Goal: Information Seeking & Learning: Check status

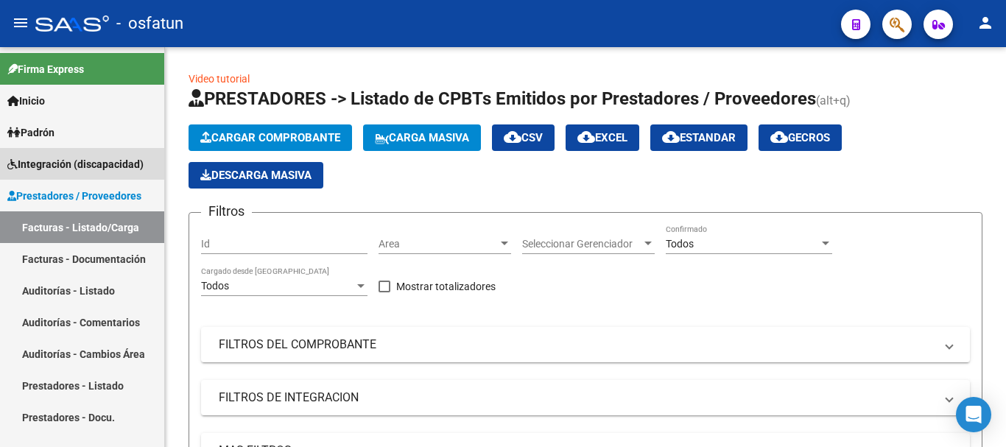
click at [85, 167] on span "Integración (discapacidad)" at bounding box center [75, 164] width 136 height 16
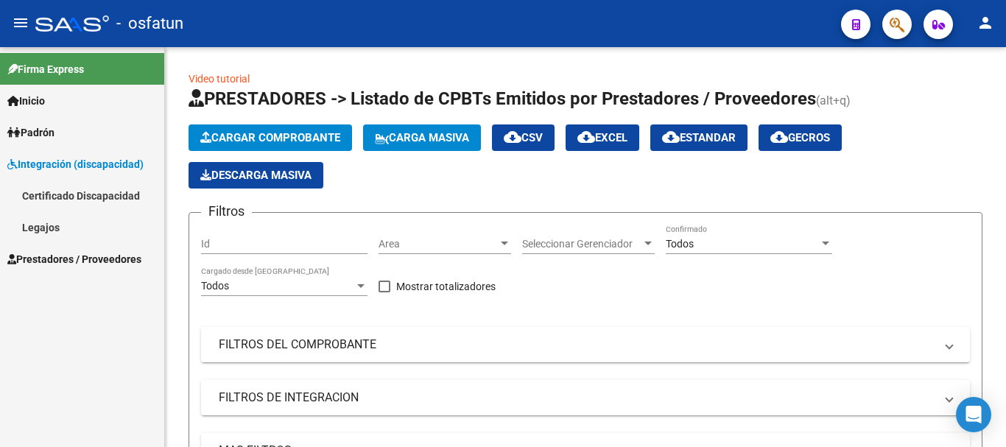
click at [72, 233] on link "Legajos" at bounding box center [82, 227] width 164 height 32
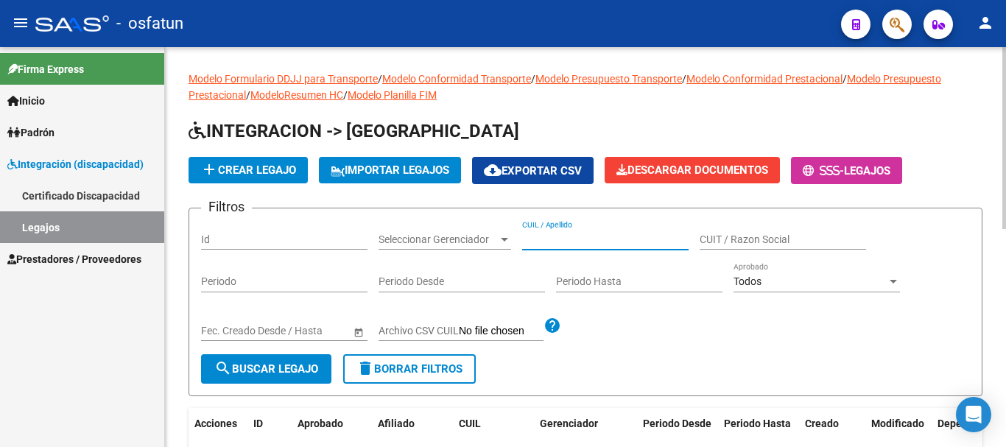
click at [548, 242] on input "CUIL / Apellido" at bounding box center [605, 239] width 166 height 13
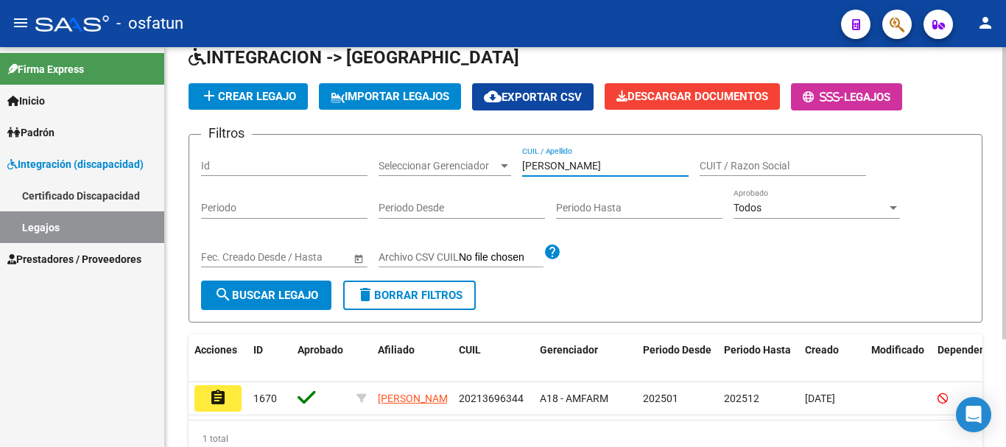
scroll to position [147, 0]
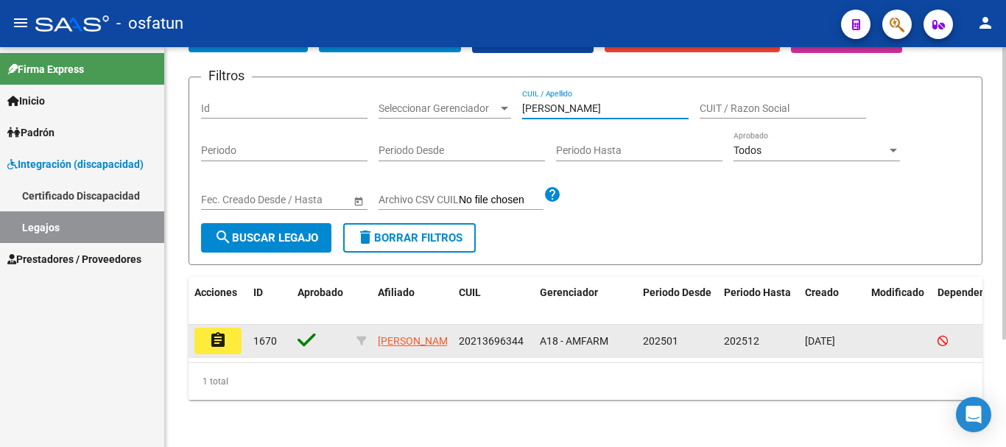
type input "[PERSON_NAME]"
click at [216, 331] on mat-icon "assignment" at bounding box center [218, 340] width 18 height 18
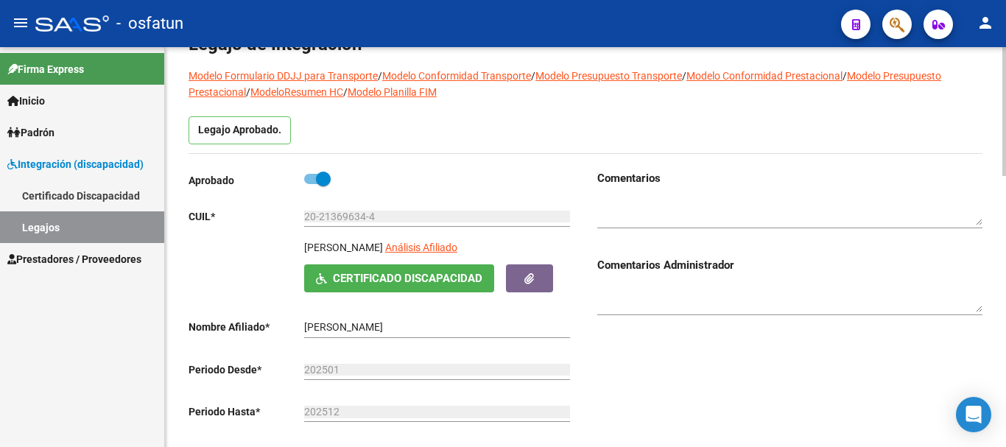
scroll to position [74, 0]
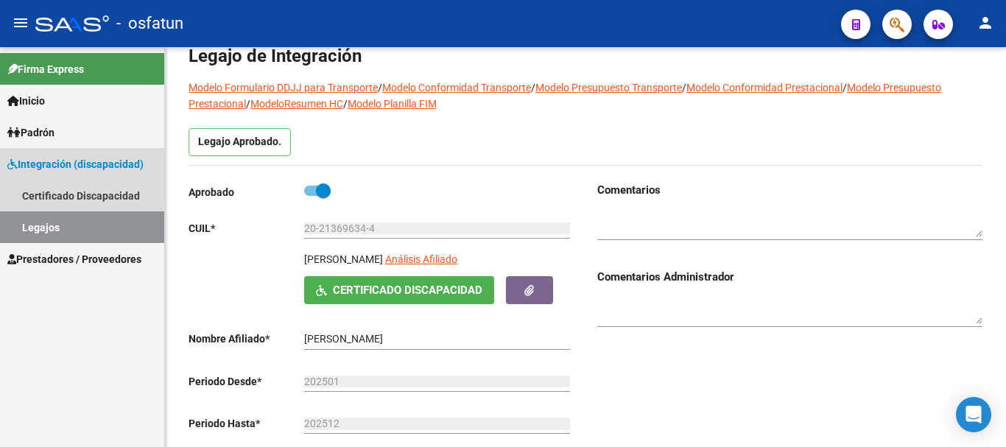
click at [60, 219] on link "Legajos" at bounding box center [82, 227] width 164 height 32
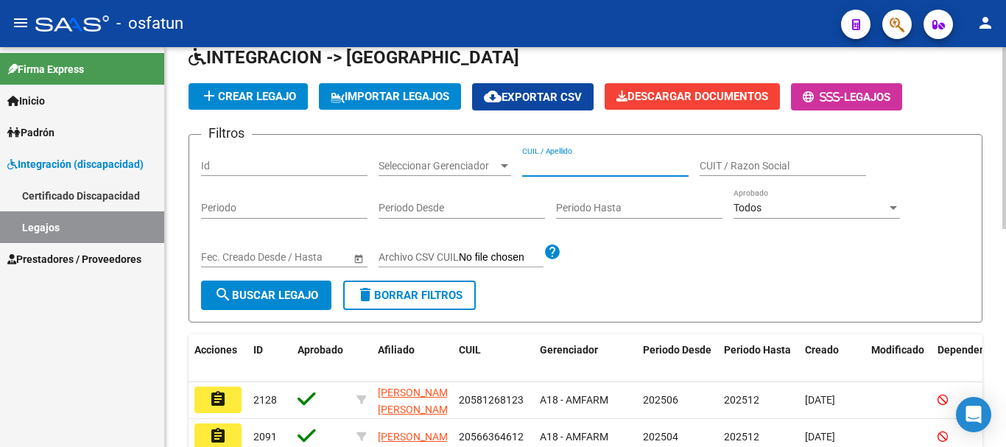
click at [556, 167] on input "CUIL / Apellido" at bounding box center [605, 166] width 166 height 13
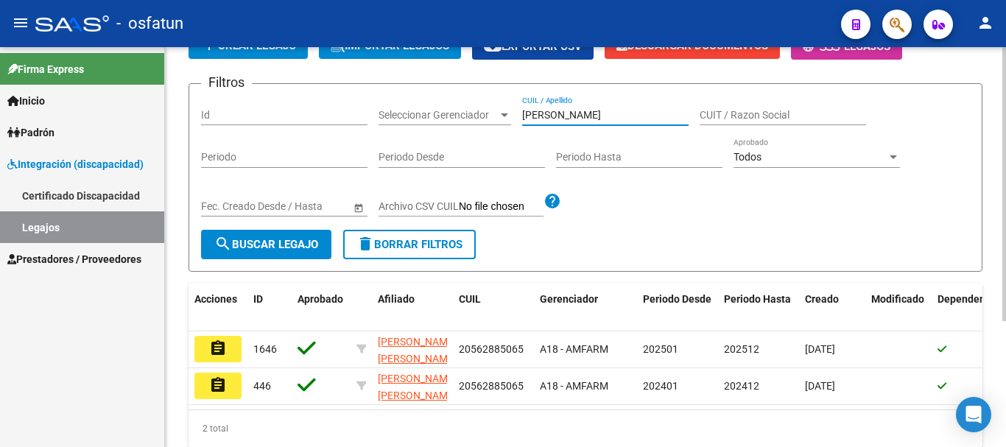
scroll to position [147, 0]
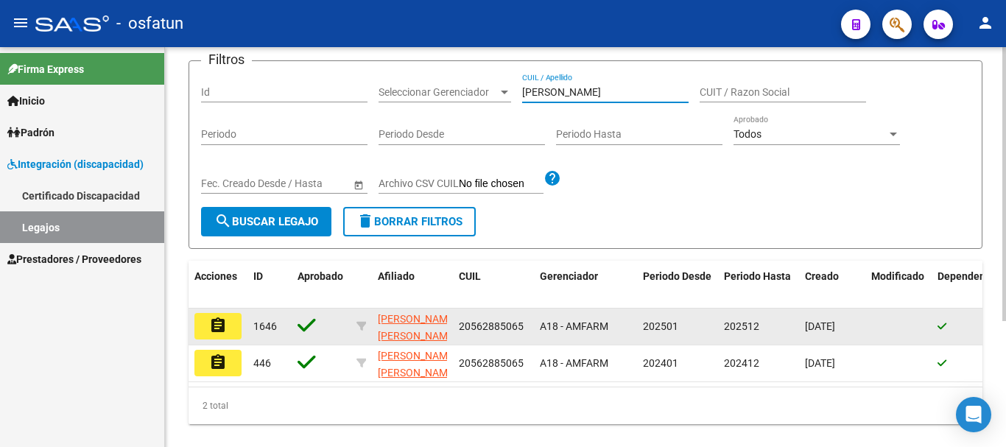
type input "[PERSON_NAME]"
click at [216, 319] on mat-icon "assignment" at bounding box center [218, 326] width 18 height 18
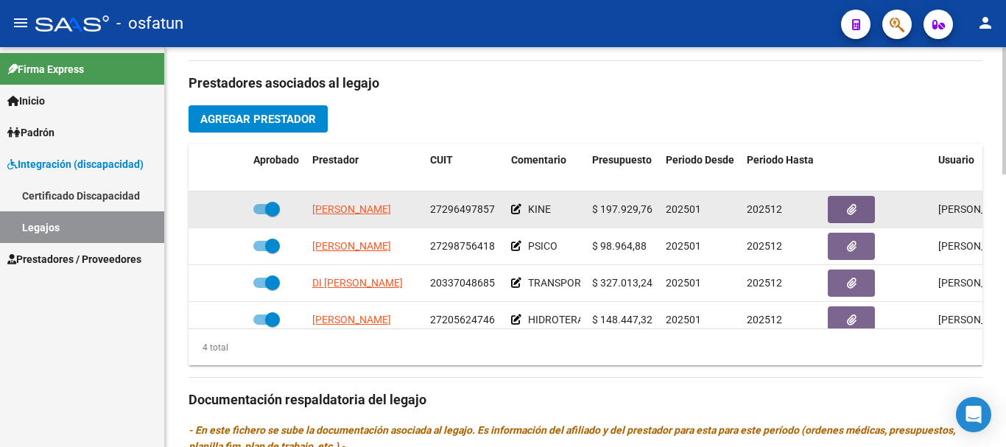
scroll to position [26, 0]
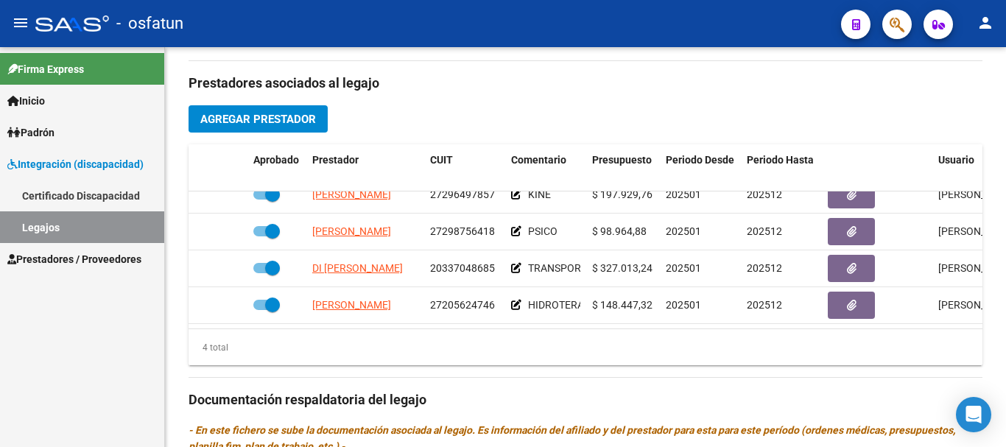
click at [126, 232] on link "Legajos" at bounding box center [82, 227] width 164 height 32
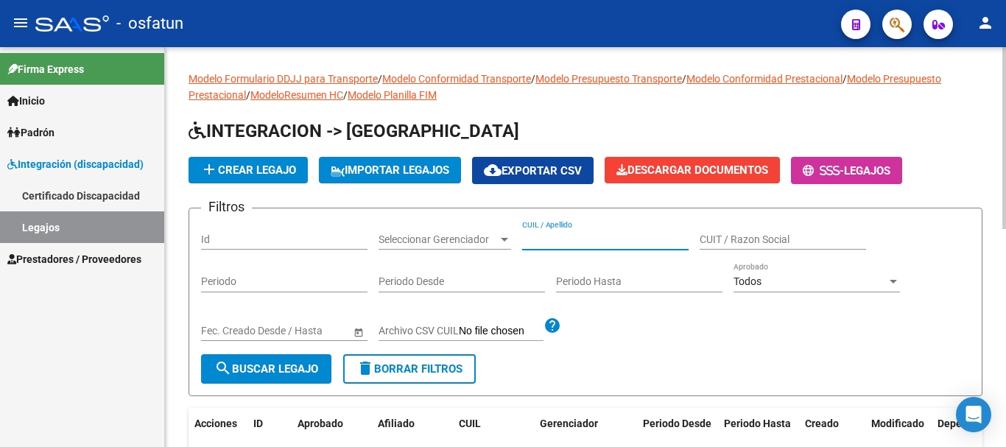
click at [568, 236] on input "CUIL / Apellido" at bounding box center [605, 239] width 166 height 13
type input "[PERSON_NAME]"
click at [249, 378] on button "search Buscar Legajo" at bounding box center [266, 368] width 130 height 29
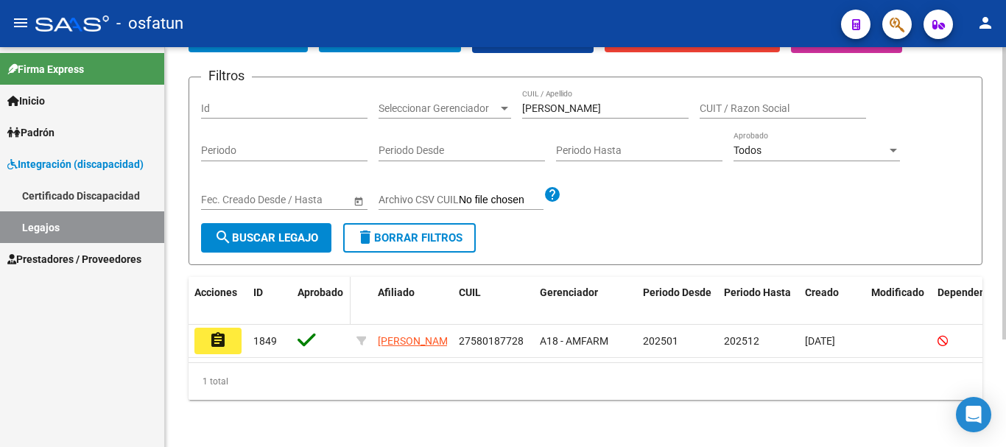
scroll to position [147, 0]
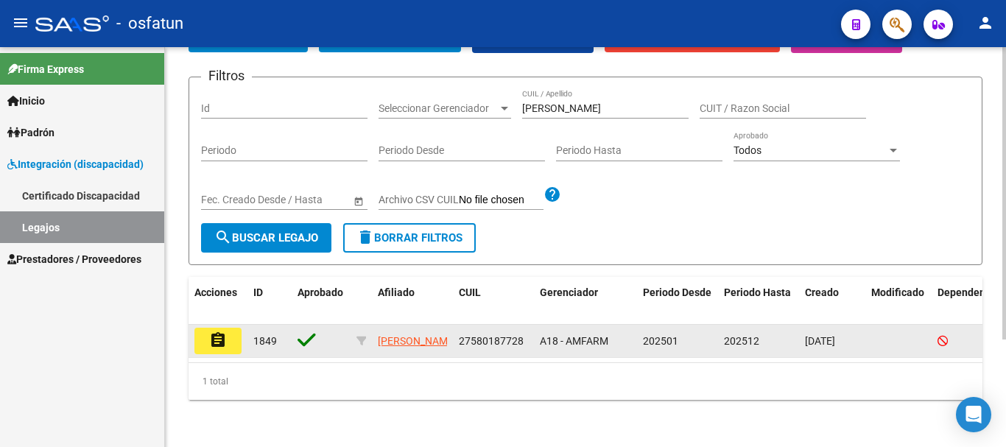
click at [228, 328] on button "assignment" at bounding box center [217, 341] width 47 height 26
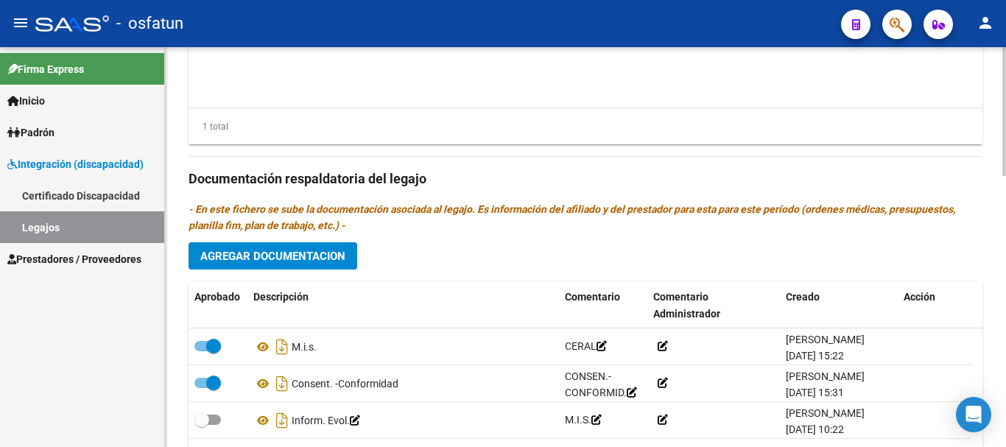
scroll to position [810, 0]
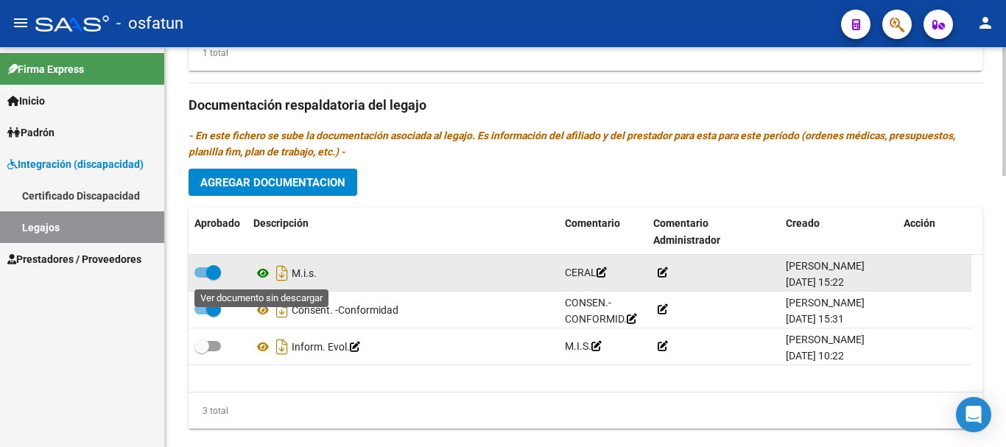
click at [261, 272] on icon at bounding box center [262, 273] width 19 height 18
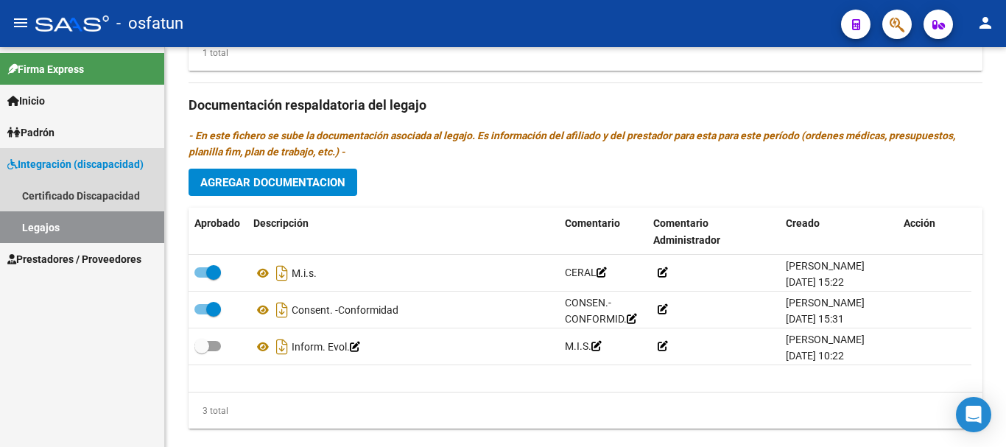
click at [109, 236] on link "Legajos" at bounding box center [82, 227] width 164 height 32
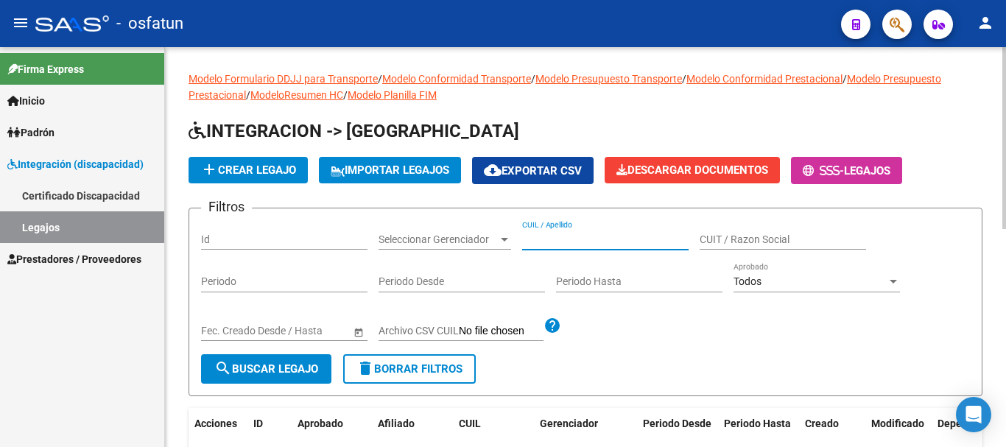
click at [554, 240] on input "CUIL / Apellido" at bounding box center [605, 239] width 166 height 13
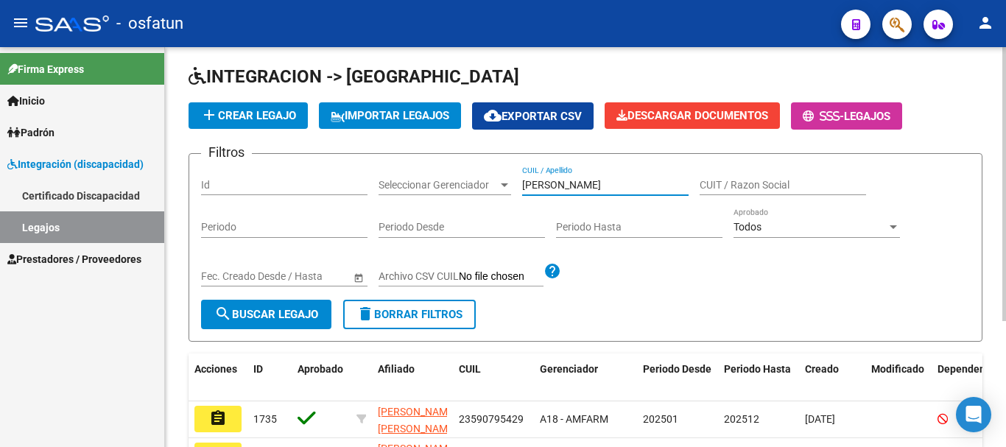
scroll to position [147, 0]
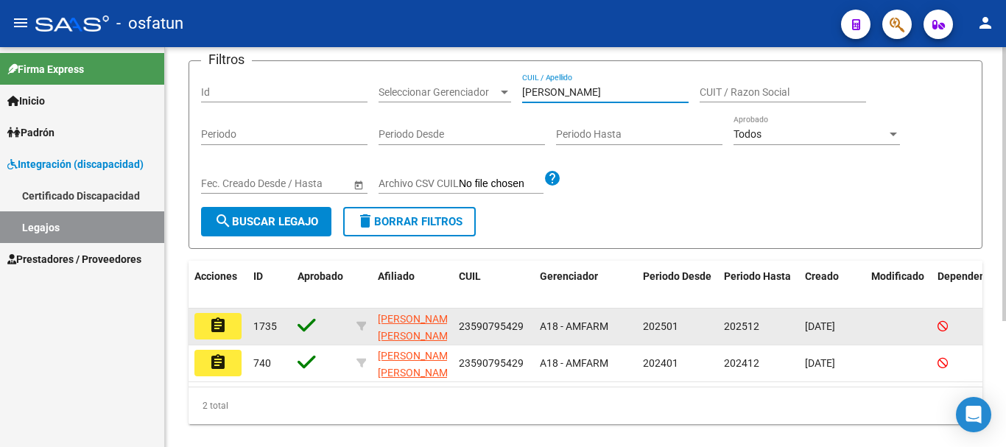
type input "[PERSON_NAME]"
click at [215, 323] on mat-icon "assignment" at bounding box center [218, 326] width 18 height 18
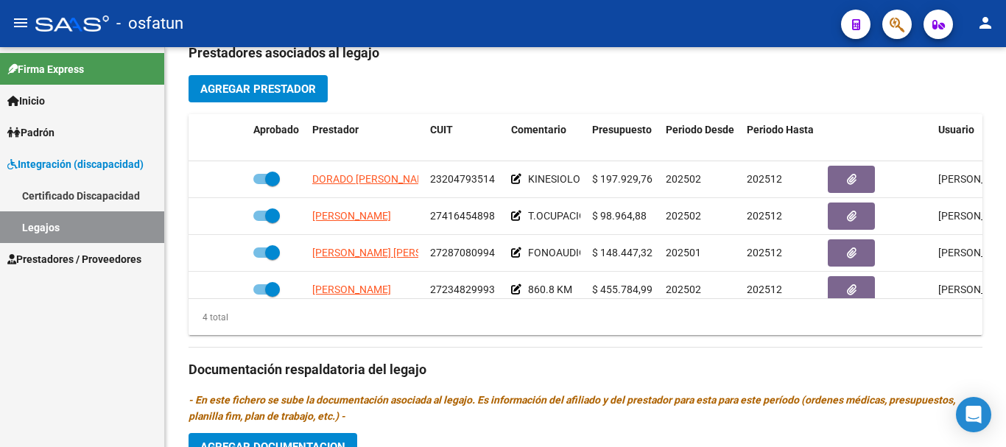
click at [92, 225] on link "Legajos" at bounding box center [82, 227] width 164 height 32
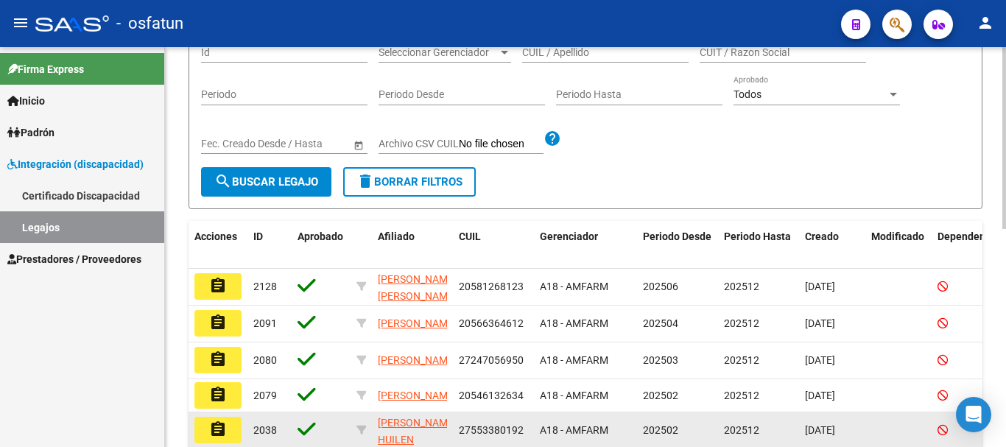
scroll to position [37, 0]
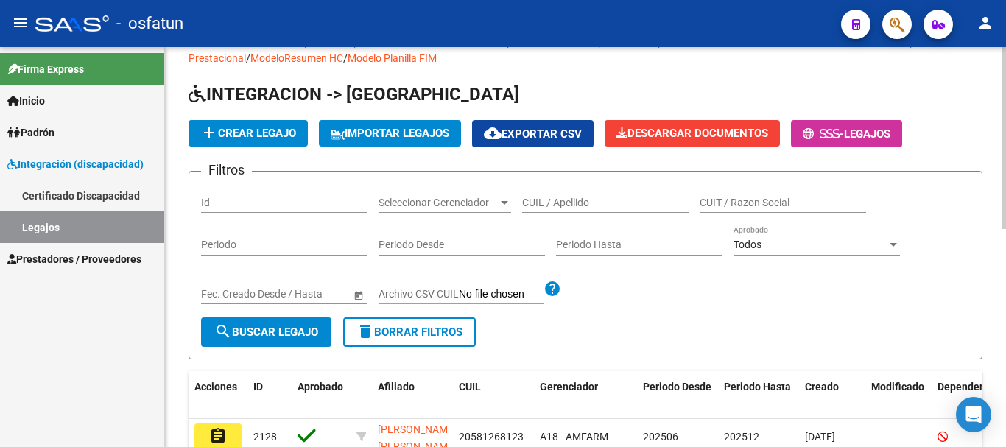
click at [581, 204] on input "CUIL / Apellido" at bounding box center [605, 203] width 166 height 13
type input "DI [PERSON_NAME]"
click at [255, 337] on span "search Buscar Legajo" at bounding box center [266, 331] width 104 height 13
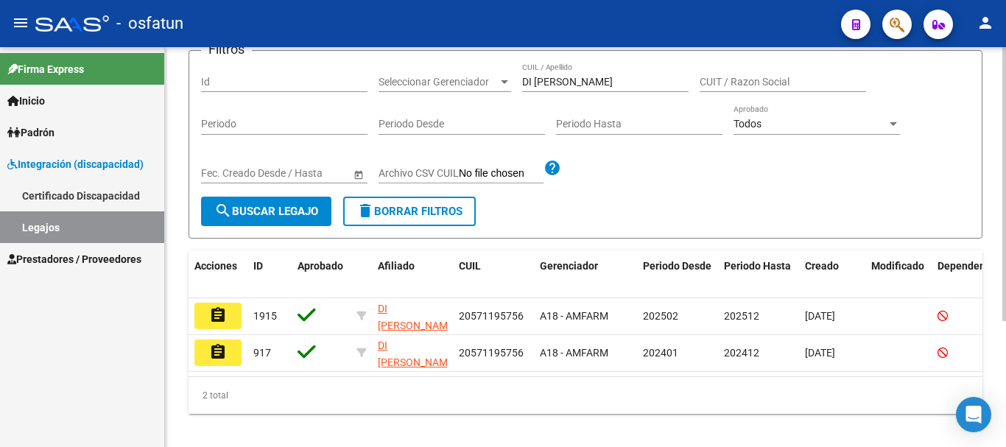
scroll to position [184, 0]
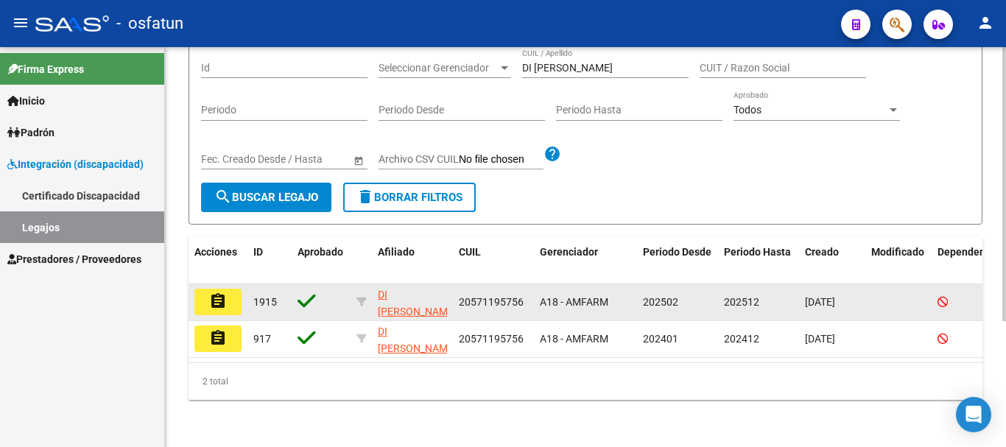
click at [214, 292] on mat-icon "assignment" at bounding box center [218, 301] width 18 height 18
